Goal: Transaction & Acquisition: Purchase product/service

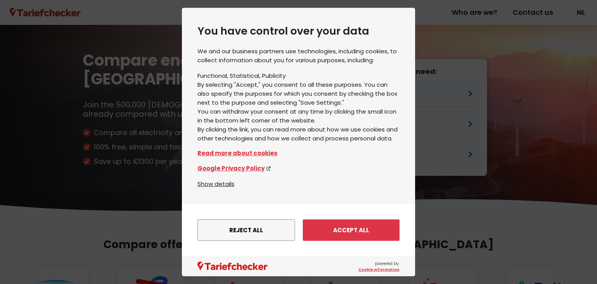
click at [243, 231] on font "Reject all" at bounding box center [246, 230] width 34 height 8
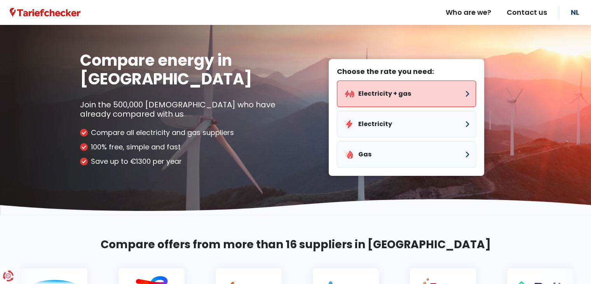
click at [390, 95] on font "Electricity + gas" at bounding box center [384, 93] width 53 height 9
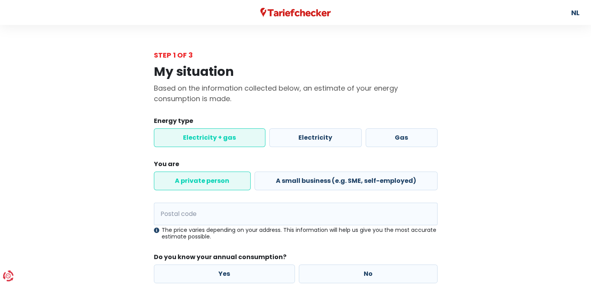
scroll to position [59, 0]
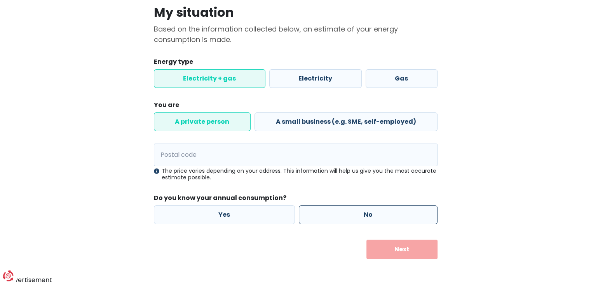
click at [351, 209] on label "No" at bounding box center [368, 214] width 139 height 19
click at [351, 209] on input "No" at bounding box center [368, 214] width 139 height 19
radio input "true"
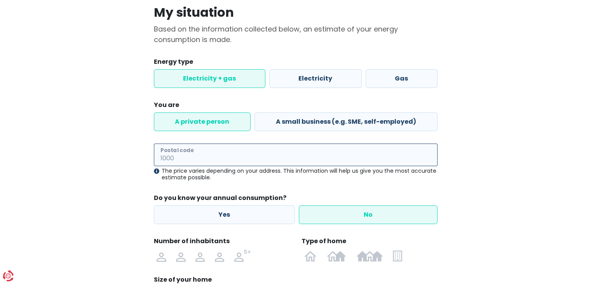
click at [283, 165] on input "Postal code" at bounding box center [296, 154] width 284 height 23
type input "2310"
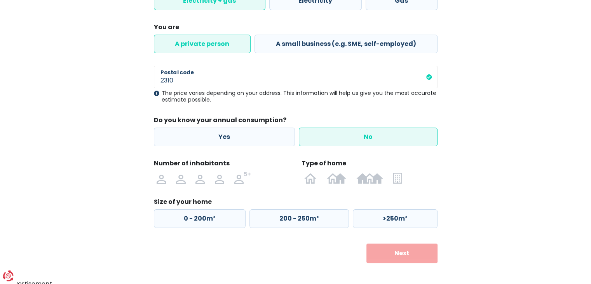
click at [398, 256] on font "Next" at bounding box center [402, 252] width 15 height 9
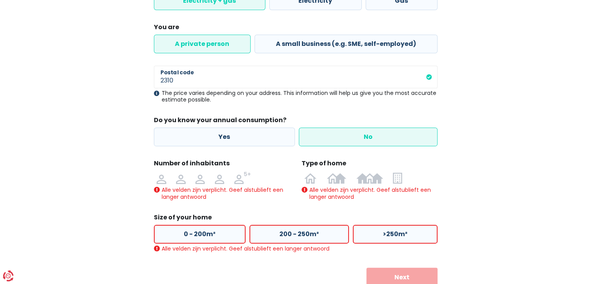
scroll to position [165, 0]
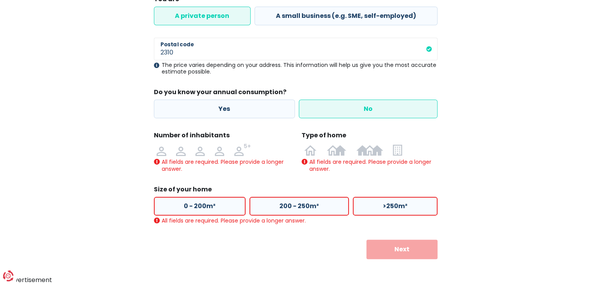
click at [176, 206] on label "0 - 200m²" at bounding box center [200, 206] width 92 height 19
click at [176, 206] on input "0 - 200m²" at bounding box center [200, 206] width 92 height 19
radio input "true"
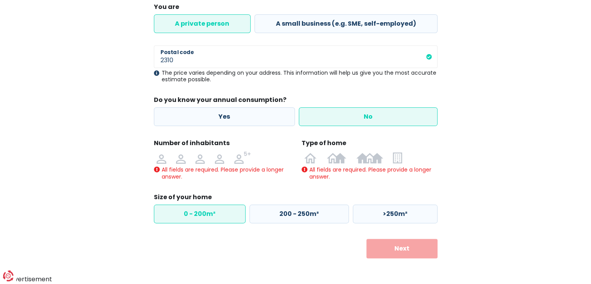
scroll to position [157, 0]
click at [214, 117] on label "Yes" at bounding box center [225, 117] width 142 height 19
click at [214, 117] on input "Yes" at bounding box center [225, 117] width 142 height 19
radio input "true"
radio input "false"
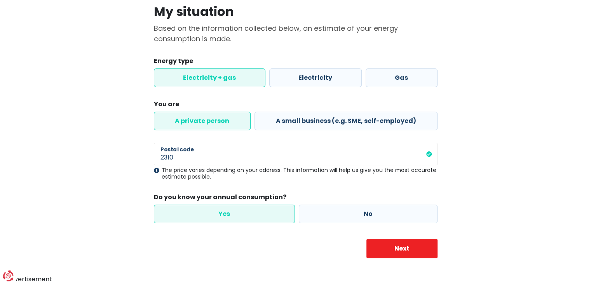
scroll to position [59, 0]
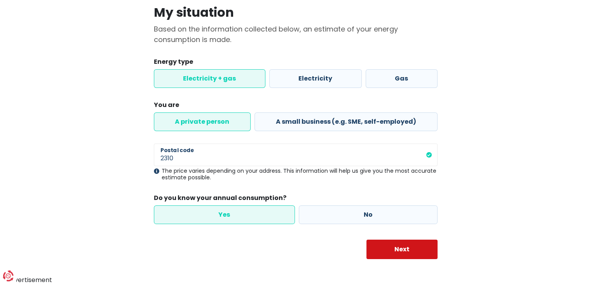
click at [395, 245] on font "Next" at bounding box center [402, 249] width 15 height 9
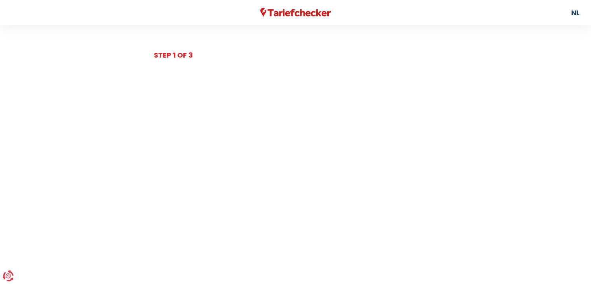
select select
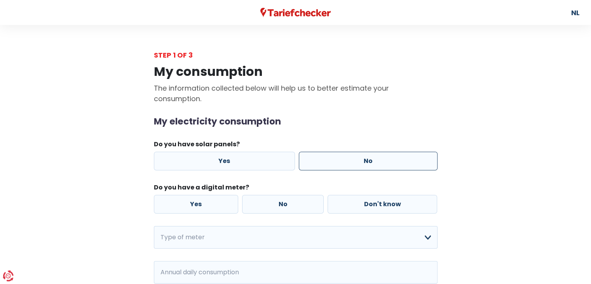
click at [309, 165] on label "No" at bounding box center [368, 161] width 139 height 19
click at [309, 165] on input "No" at bounding box center [368, 161] width 139 height 19
radio input "true"
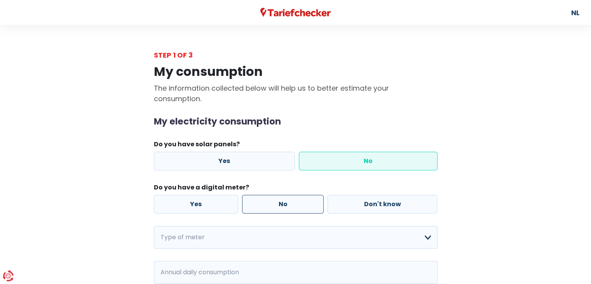
click at [255, 206] on label "No" at bounding box center [283, 204] width 82 height 19
click at [255, 206] on input "No" at bounding box center [283, 204] width 82 height 19
radio input "true"
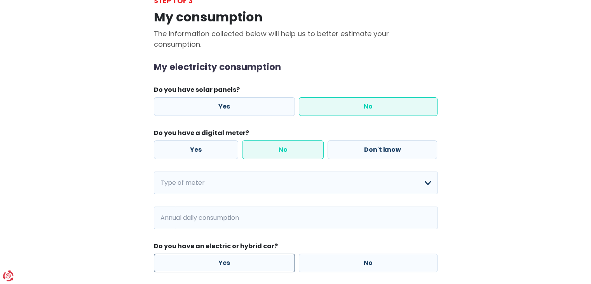
scroll to position [117, 0]
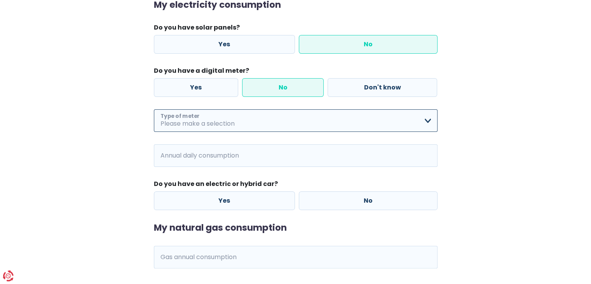
click at [226, 117] on select "Single Double Single + night rate only Double + night rate only Don't know Plea…" at bounding box center [296, 120] width 284 height 23
click at [225, 128] on select "Single Double Single + night rate only Double + night rate only Don't know Plea…" at bounding box center [296, 120] width 284 height 23
select select "day_single_rate"
click at [154, 109] on select "Single Double Single + night rate only Double + night rate only Don't know Plea…" at bounding box center [296, 120] width 284 height 23
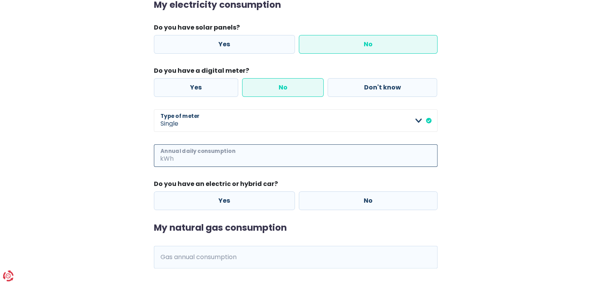
click at [211, 164] on input "Annual daily consumption" at bounding box center [306, 155] width 262 height 23
type input "1000"
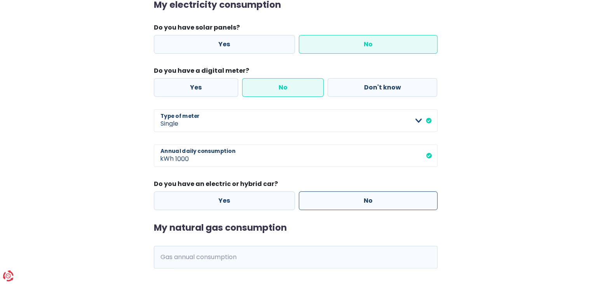
click at [349, 199] on label "No" at bounding box center [368, 200] width 139 height 19
click at [349, 199] on input "No" at bounding box center [368, 200] width 139 height 19
radio input "true"
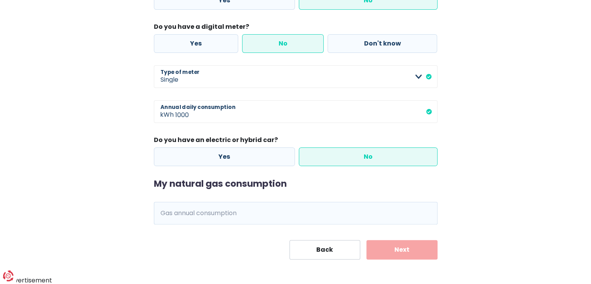
scroll to position [161, 0]
click at [169, 210] on span "kWh" at bounding box center [164, 212] width 21 height 23
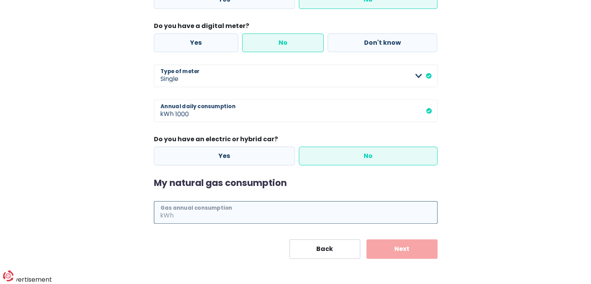
click at [196, 218] on input "Gas annual consumption" at bounding box center [306, 212] width 262 height 23
type input "1000"
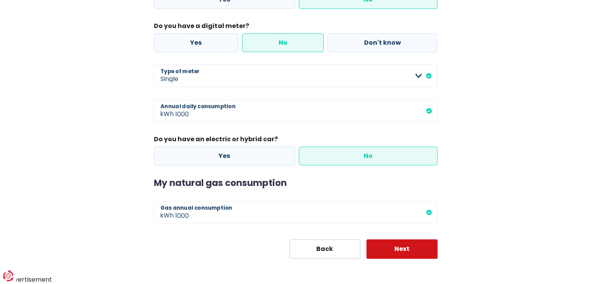
click at [397, 245] on font "Next" at bounding box center [402, 248] width 15 height 9
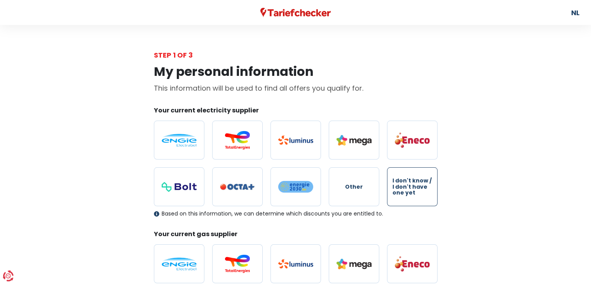
click at [399, 185] on font "I don't know / I don't have one yet" at bounding box center [412, 186] width 39 height 20
click at [399, 185] on input "I don't know / I don't have one yet" at bounding box center [412, 186] width 51 height 39
radio input "true"
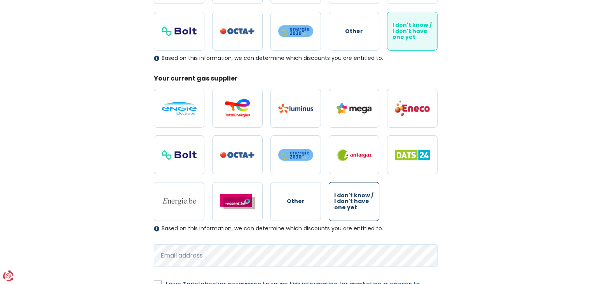
click at [362, 211] on label "I don't know / I don't have one yet" at bounding box center [354, 201] width 51 height 39
click at [362, 211] on input "I don't know / I don't have one yet" at bounding box center [354, 201] width 51 height 39
radio input "true"
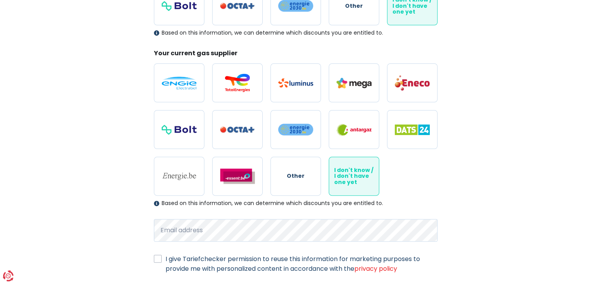
scroll to position [194, 0]
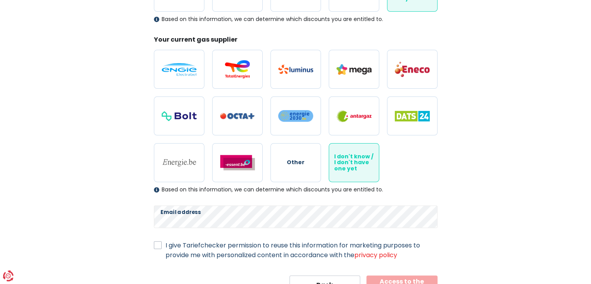
click at [166, 247] on label "I give Tariefchecker permission to reuse this information for marketing purpose…" at bounding box center [302, 249] width 272 height 19
click at [157, 247] on input "I give Tariefchecker permission to reuse this information for marketing purpose…" at bounding box center [158, 244] width 8 height 8
checkbox input "true"
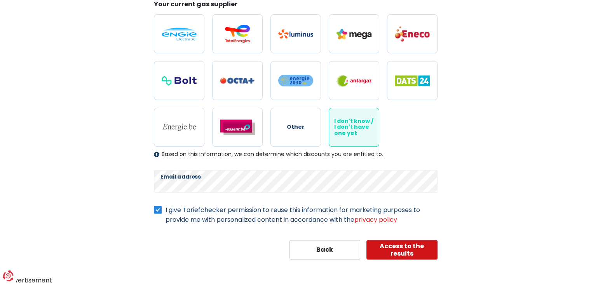
click at [411, 247] on font "Access to the results" at bounding box center [402, 249] width 44 height 16
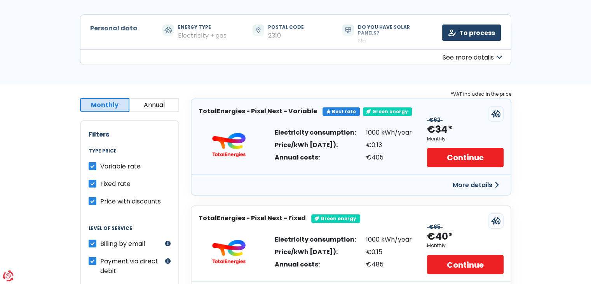
scroll to position [78, 0]
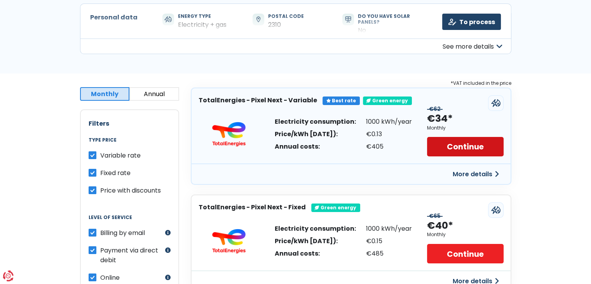
click at [476, 150] on font "Continue" at bounding box center [465, 147] width 37 height 11
